Goal: Feedback & Contribution: Contribute content

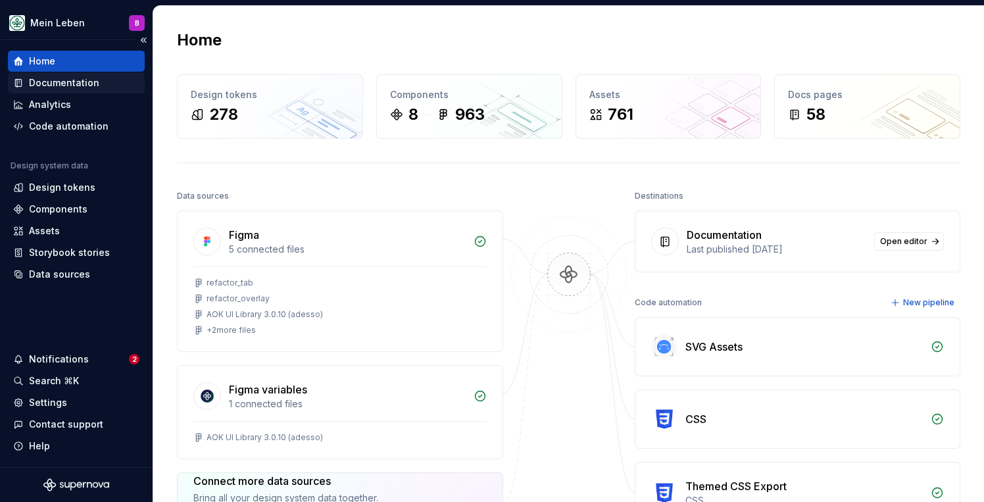
click at [59, 82] on div "Documentation" at bounding box center [64, 82] width 70 height 13
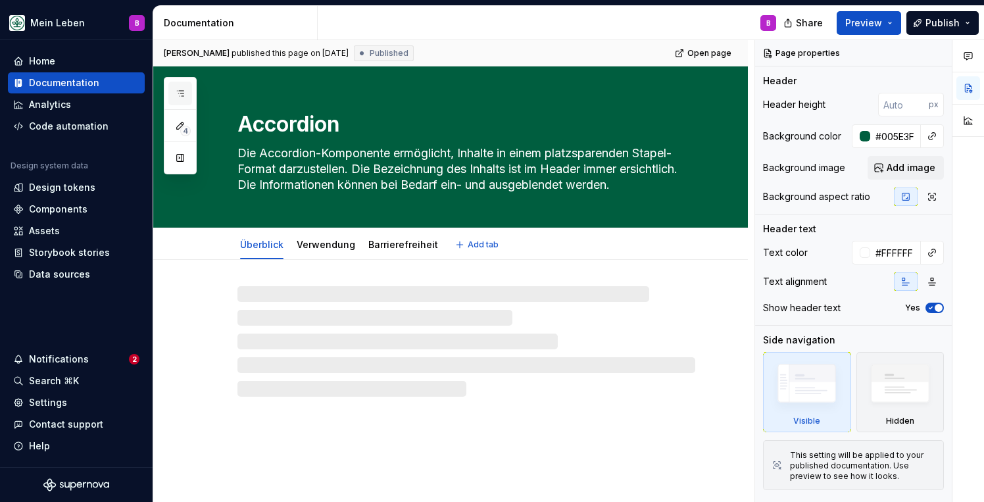
click at [183, 95] on icon "button" at bounding box center [180, 93] width 11 height 11
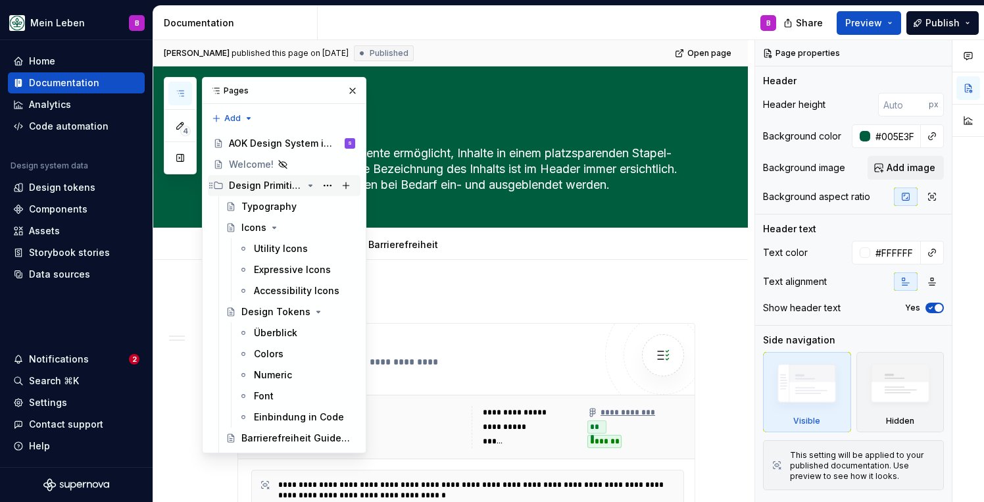
click at [310, 186] on icon "Page tree" at bounding box center [310, 185] width 3 height 1
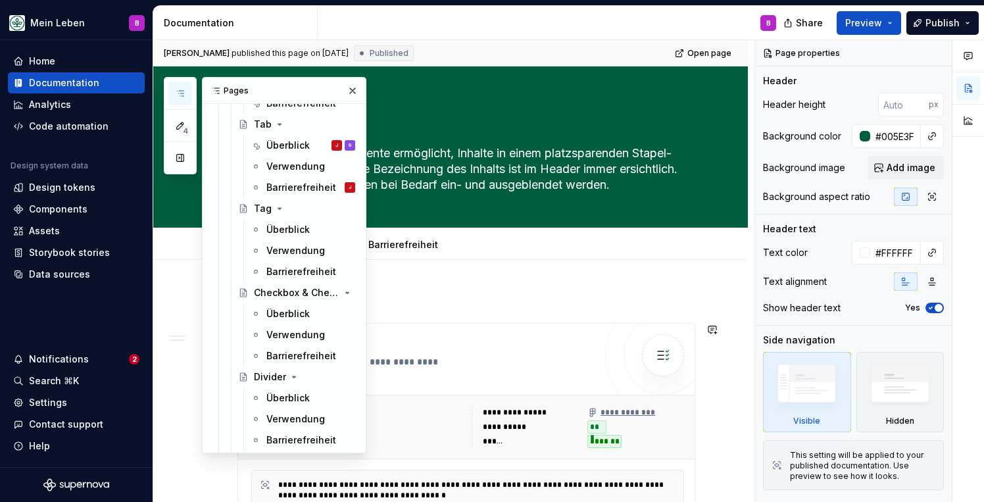
scroll to position [863, 0]
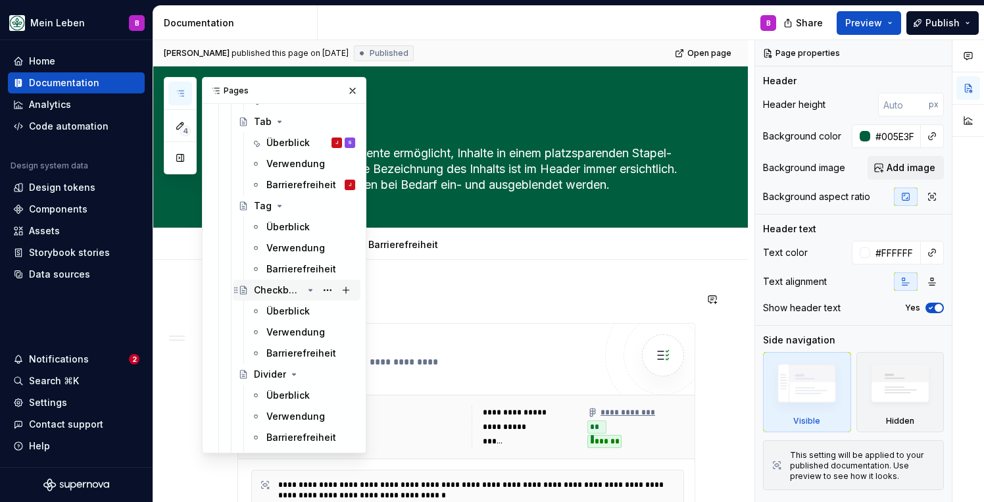
click at [283, 293] on div "Checkbox & Checkbox Group" at bounding box center [278, 289] width 49 height 13
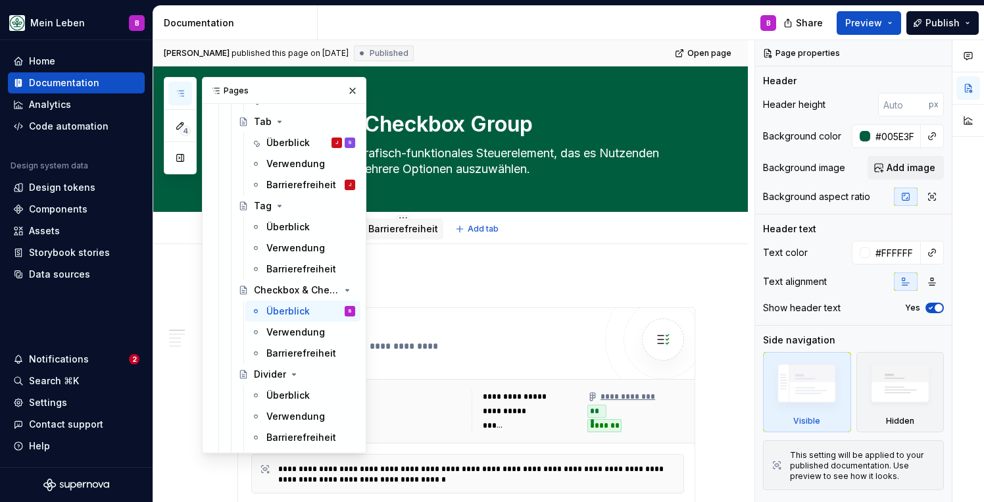
click at [402, 228] on link "Barrierefreiheit" at bounding box center [403, 228] width 70 height 11
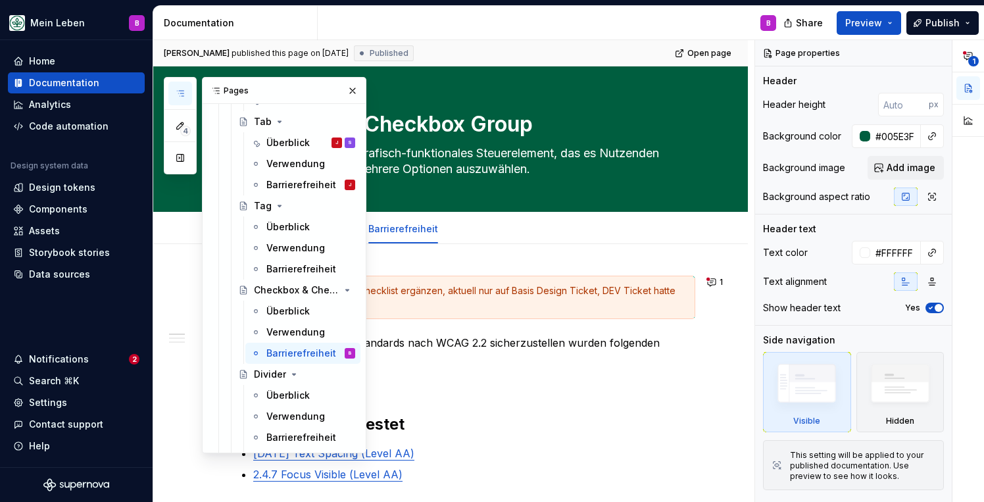
click at [168, 273] on div "4 Pages Add Accessibility guide for tree Page tree. Navigate the tree with the …" at bounding box center [265, 265] width 203 height 376
click at [183, 87] on button "button" at bounding box center [180, 94] width 24 height 24
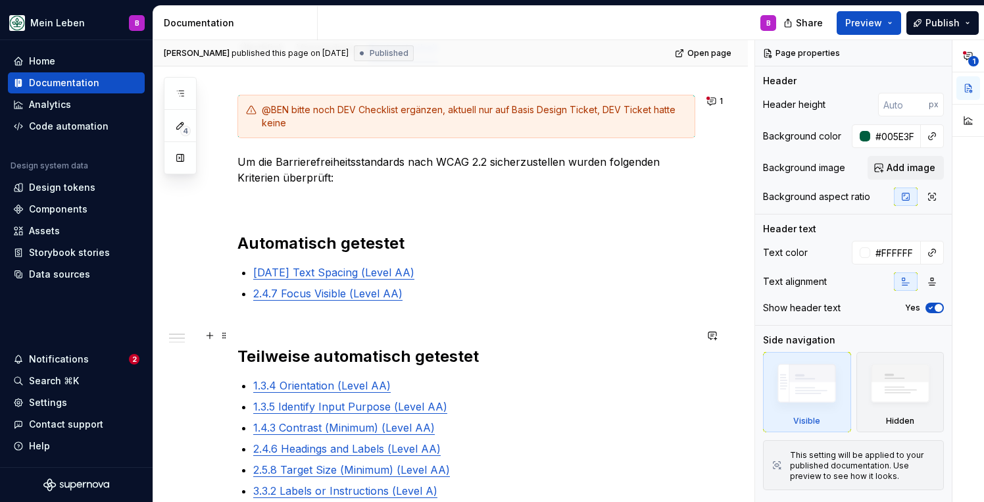
scroll to position [187, 0]
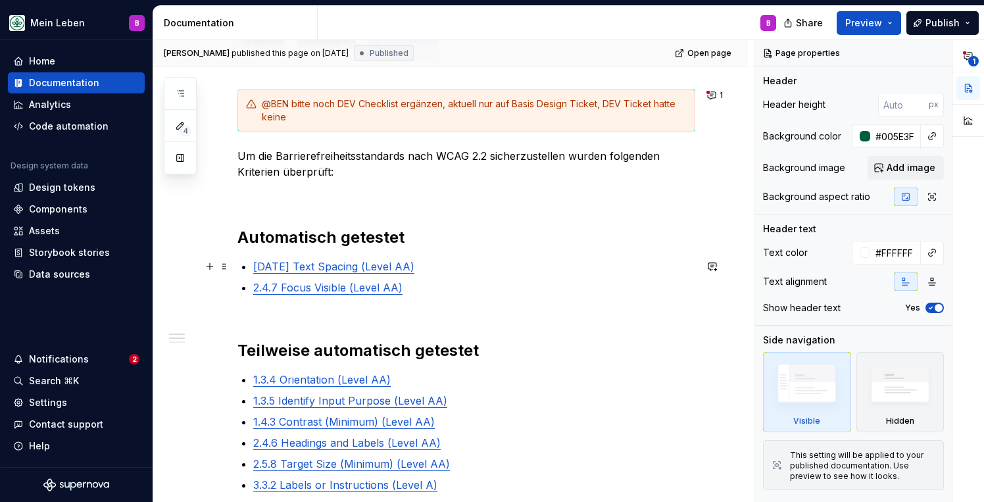
click at [420, 262] on p "[DATE] Text Spacing (Level AA)" at bounding box center [474, 266] width 442 height 16
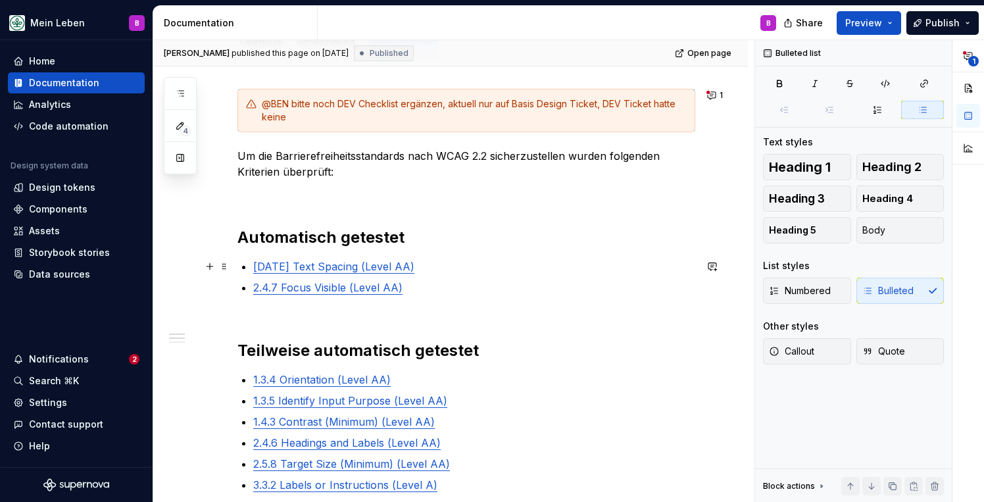
click at [254, 267] on link "[DATE] Text Spacing (Level AA)" at bounding box center [333, 266] width 161 height 13
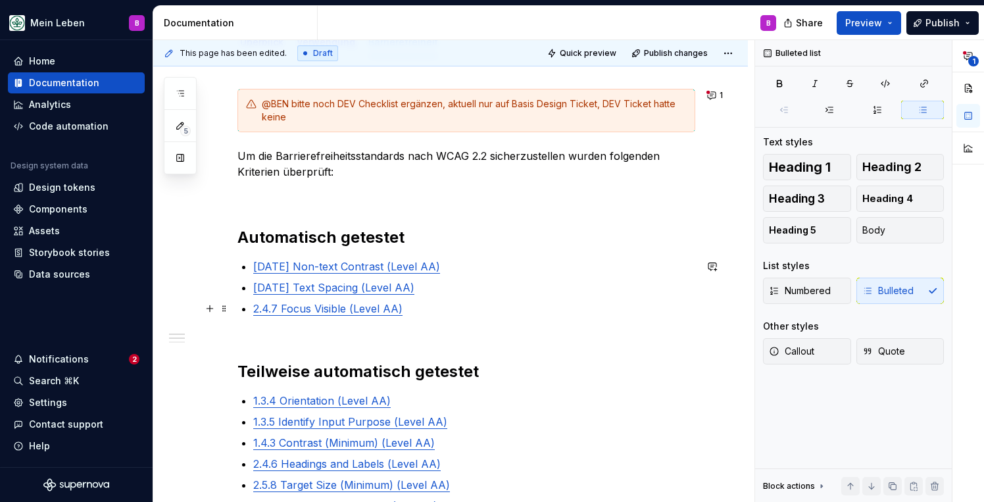
click at [420, 306] on p "2.4.7 Focus Visible (Level AA)" at bounding box center [474, 309] width 442 height 16
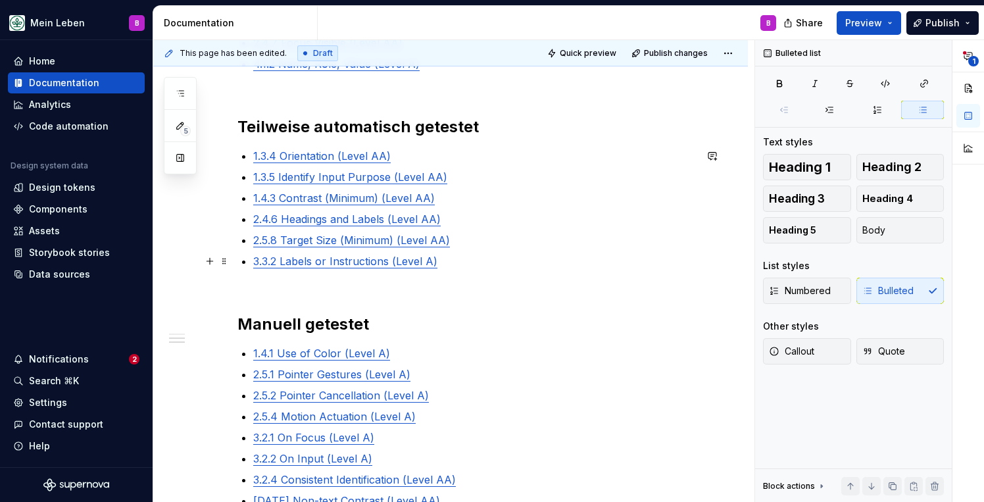
scroll to position [450, 0]
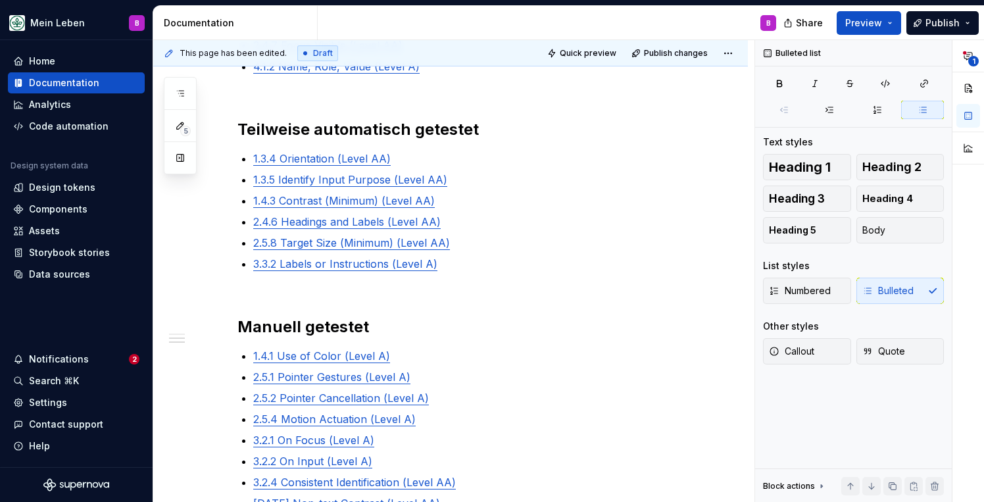
click at [596, 0] on div "Mein Leben B Home Documentation Analytics Code automation Design system data De…" at bounding box center [492, 251] width 984 height 502
click at [464, 219] on p "2.4.6 Headings and Labels (Level AA)" at bounding box center [474, 222] width 442 height 16
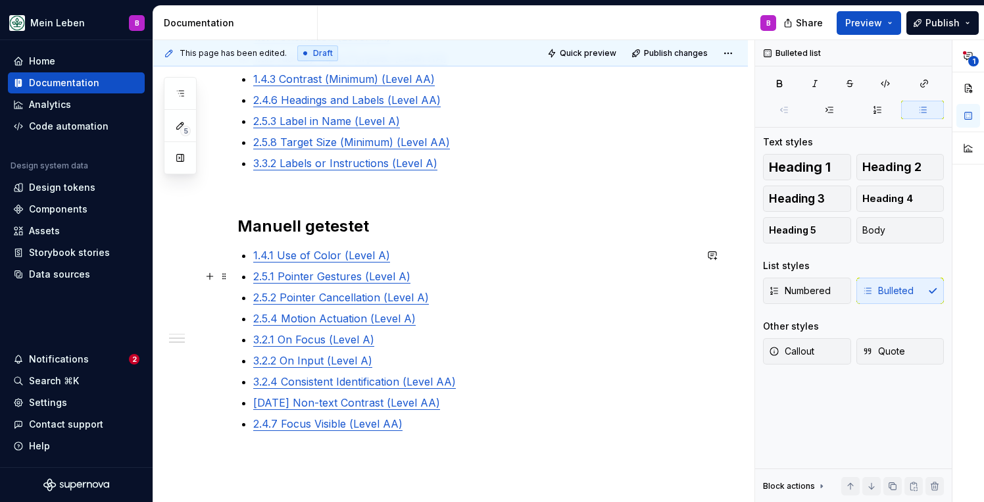
scroll to position [581, 0]
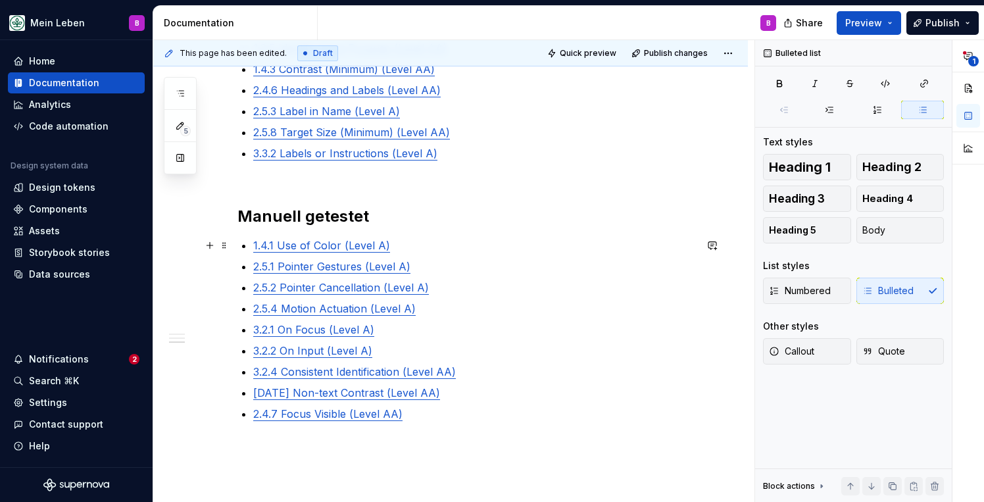
click at [249, 248] on div "@BEN bitte noch DEV Checklist ergänzen, aktuell nur auf Basis Design Ticket, DE…" at bounding box center [466, 73] width 458 height 759
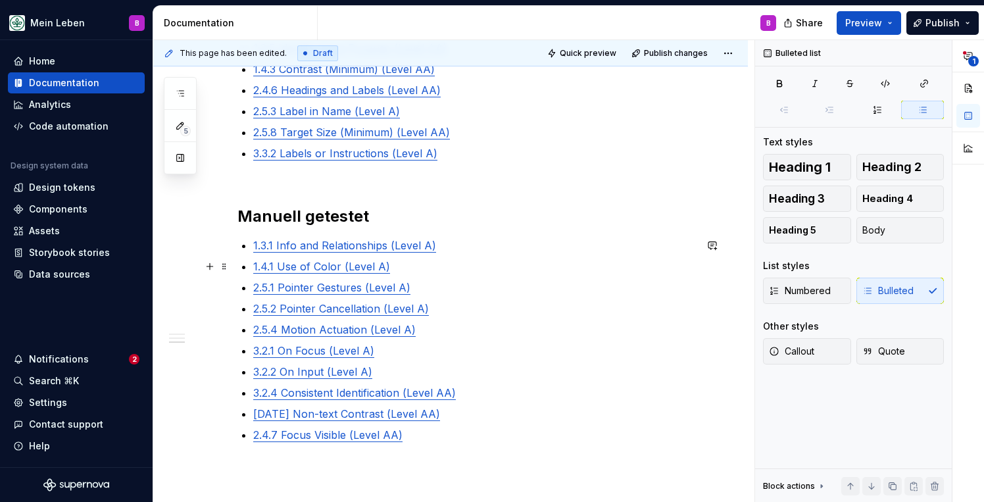
click at [424, 264] on p "1.4.1 Use of Color (Level A)" at bounding box center [474, 266] width 442 height 16
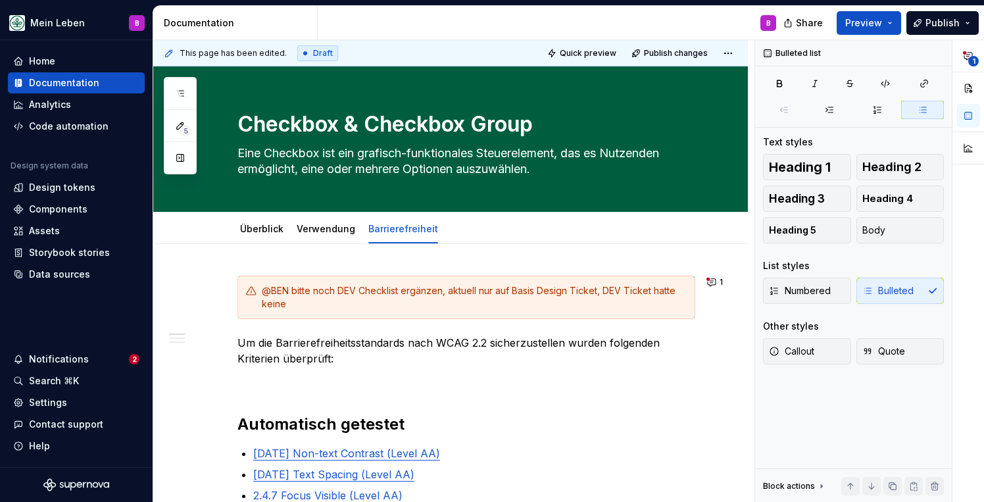
scroll to position [0, 0]
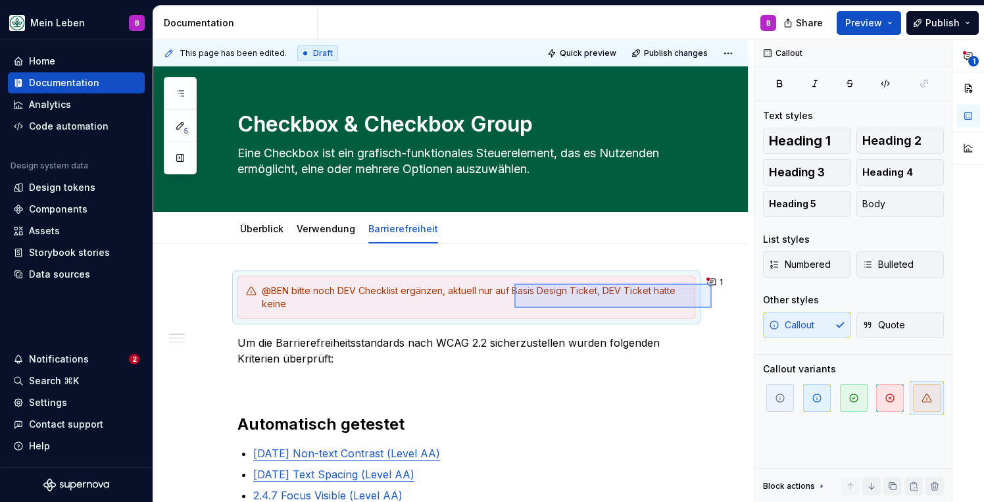
drag, startPoint x: 712, startPoint y: 308, endPoint x: 515, endPoint y: 283, distance: 198.1
click at [515, 283] on div "This page has been edited. Draft Quick preview Publish changes Checkbox & Check…" at bounding box center [453, 271] width 601 height 462
click at [226, 294] on span at bounding box center [224, 290] width 11 height 18
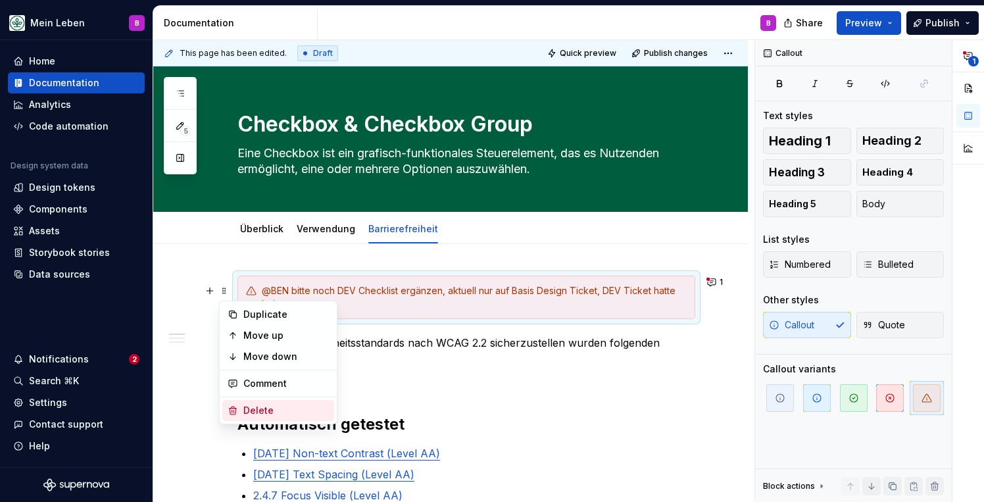
click at [259, 410] on div "Delete" at bounding box center [285, 410] width 85 height 13
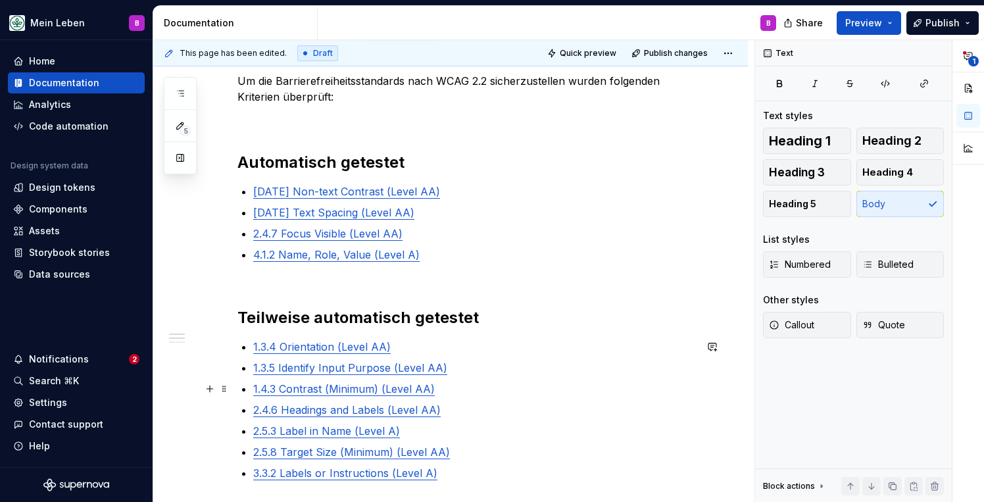
scroll to position [157, 0]
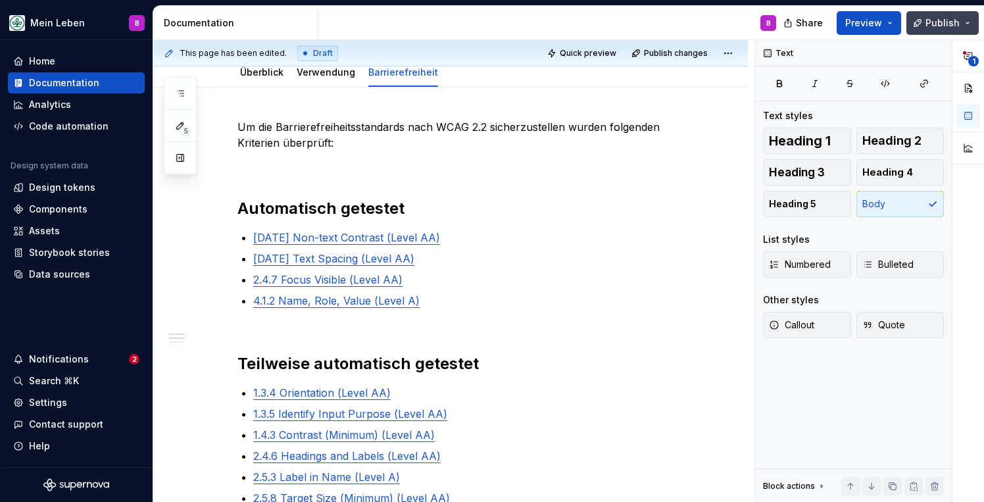
click at [934, 24] on span "Publish" at bounding box center [942, 22] width 34 height 13
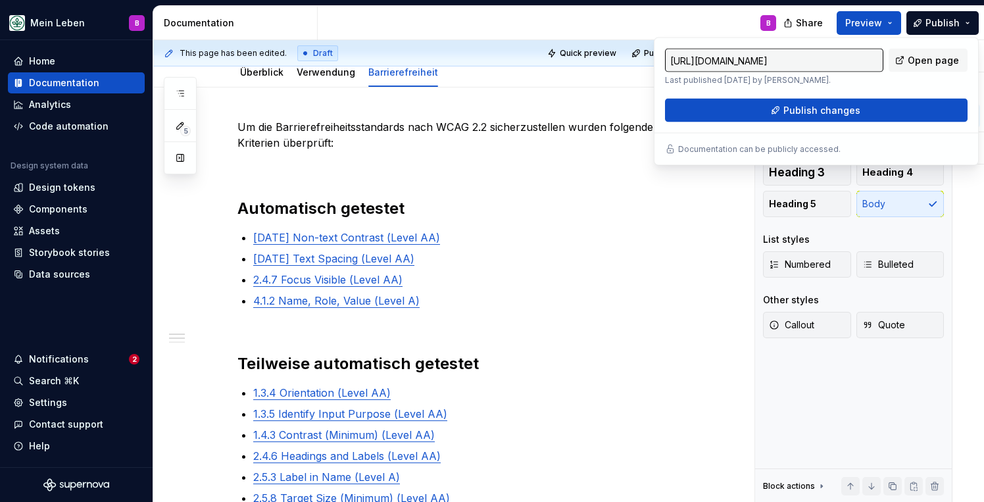
type textarea "*"
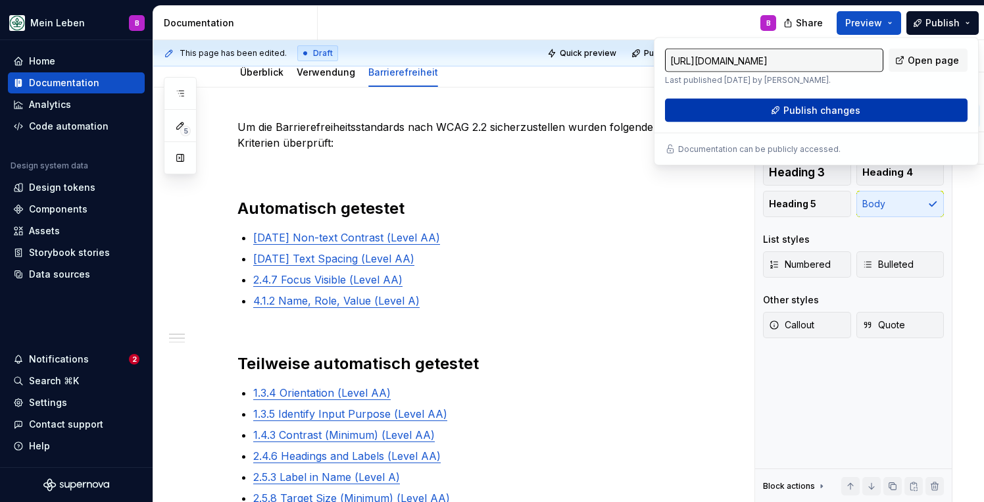
click at [747, 111] on button "Publish changes" at bounding box center [816, 111] width 303 height 24
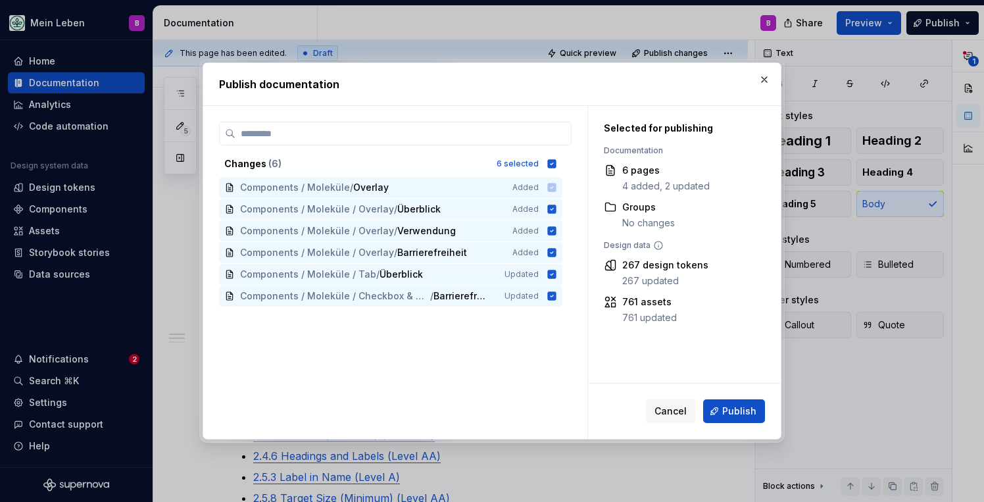
click at [671, 423] on div "Cancel Publish" at bounding box center [684, 410] width 193 height 55
click at [664, 412] on span "Cancel" at bounding box center [670, 410] width 32 height 13
